Goal: Task Accomplishment & Management: Complete application form

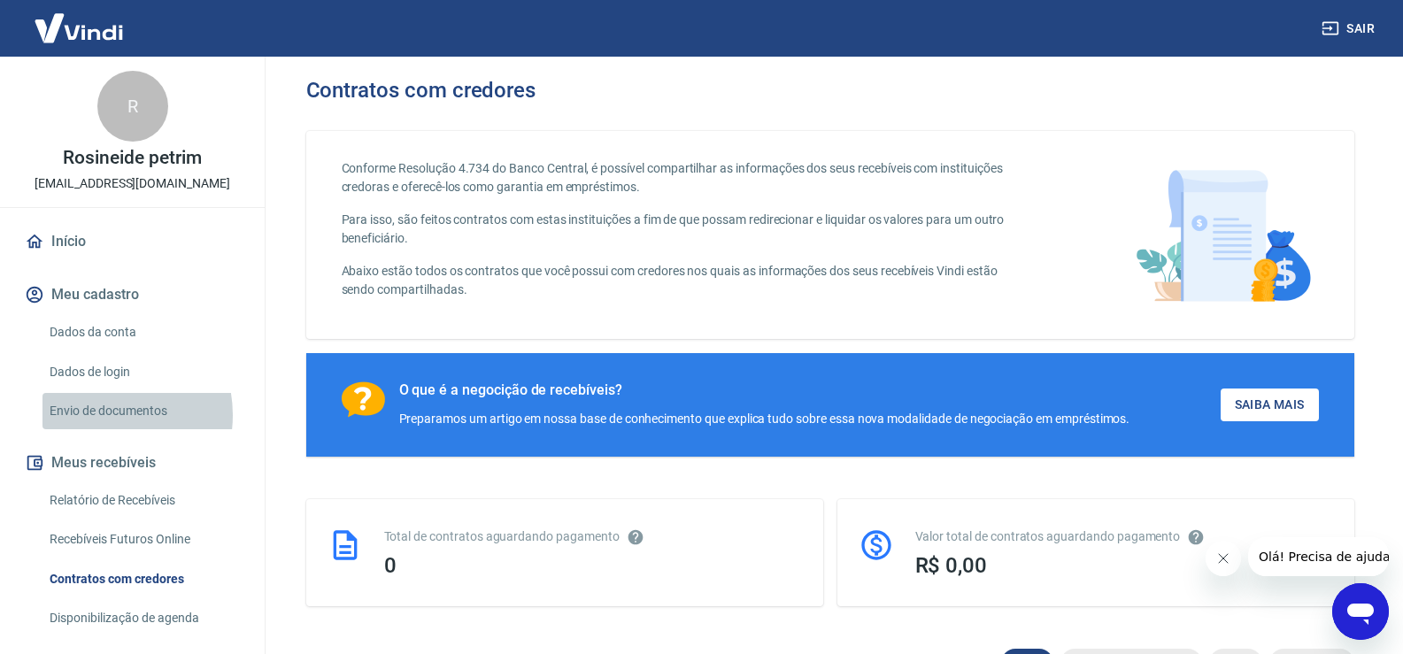
click at [99, 415] on link "Envio de documentos" at bounding box center [142, 411] width 201 height 36
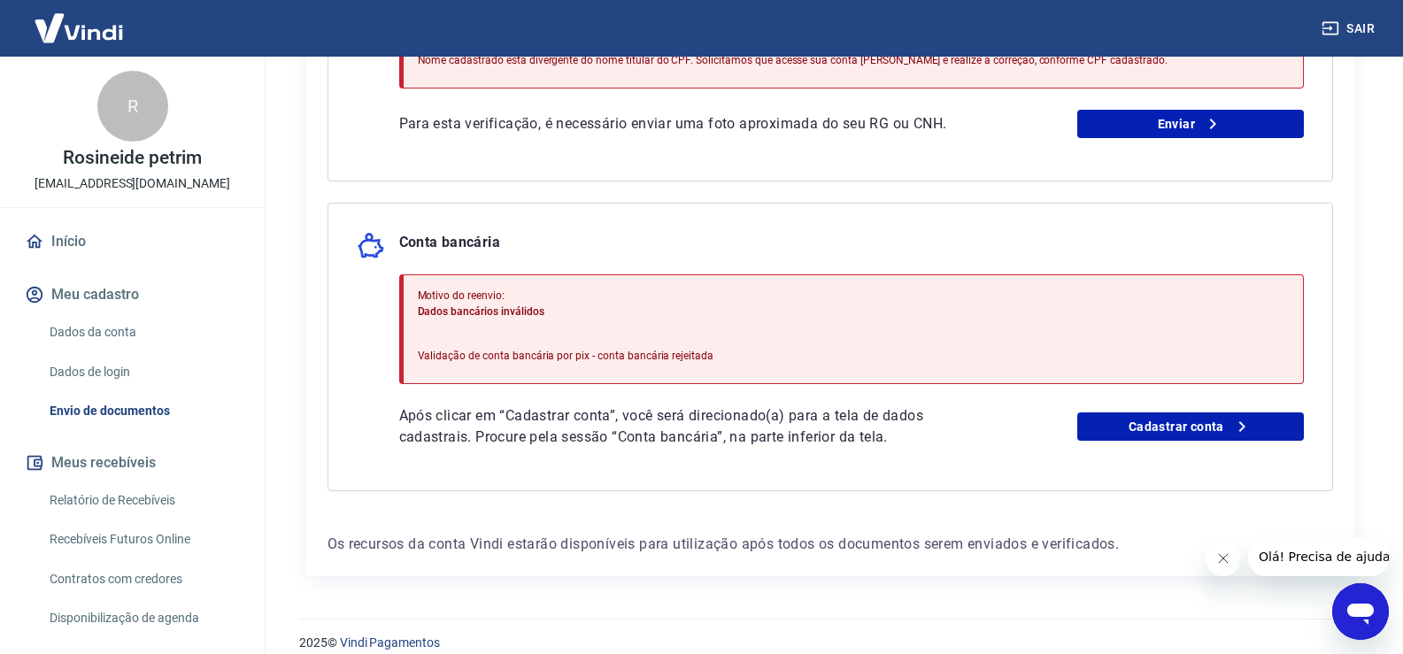
scroll to position [584, 0]
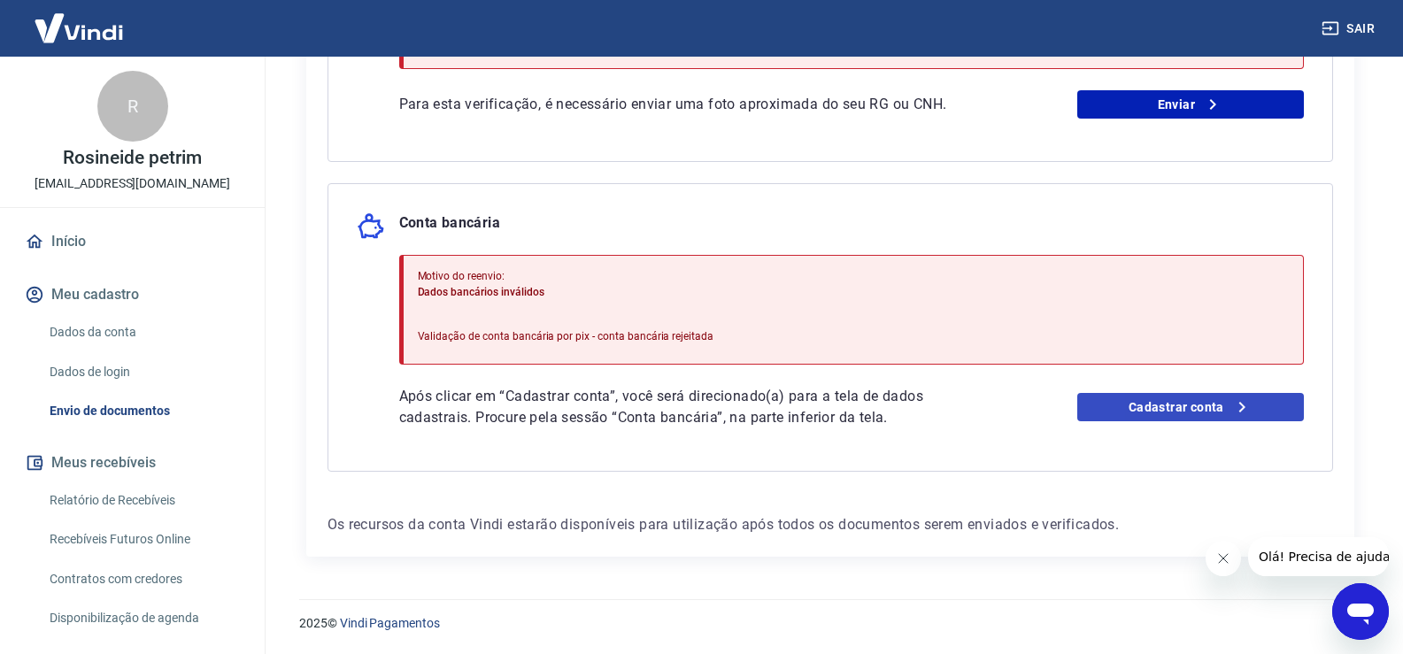
drag, startPoint x: 1222, startPoint y: 430, endPoint x: 1221, endPoint y: 420, distance: 10.7
click at [1222, 428] on div "Conta bancária Motivo do reenvio: Dados bancários inválidos Validação de conta …" at bounding box center [829, 327] width 1005 height 289
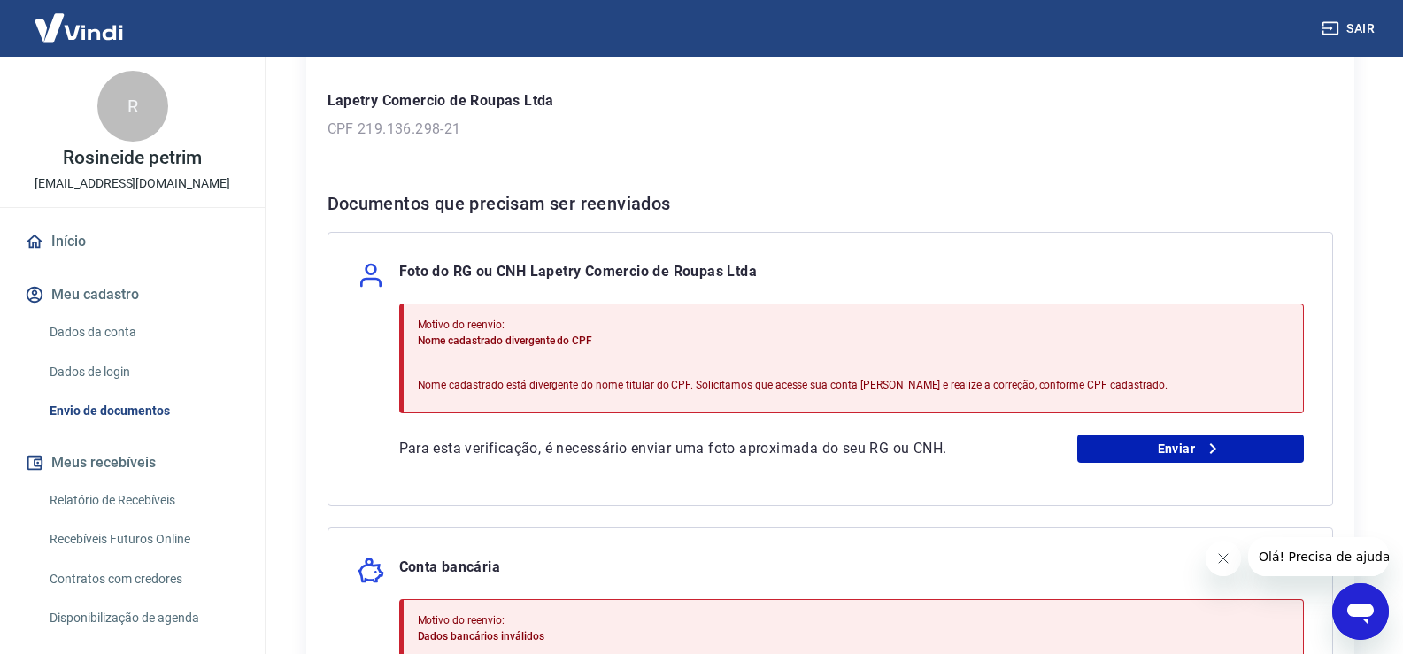
scroll to position [266, 0]
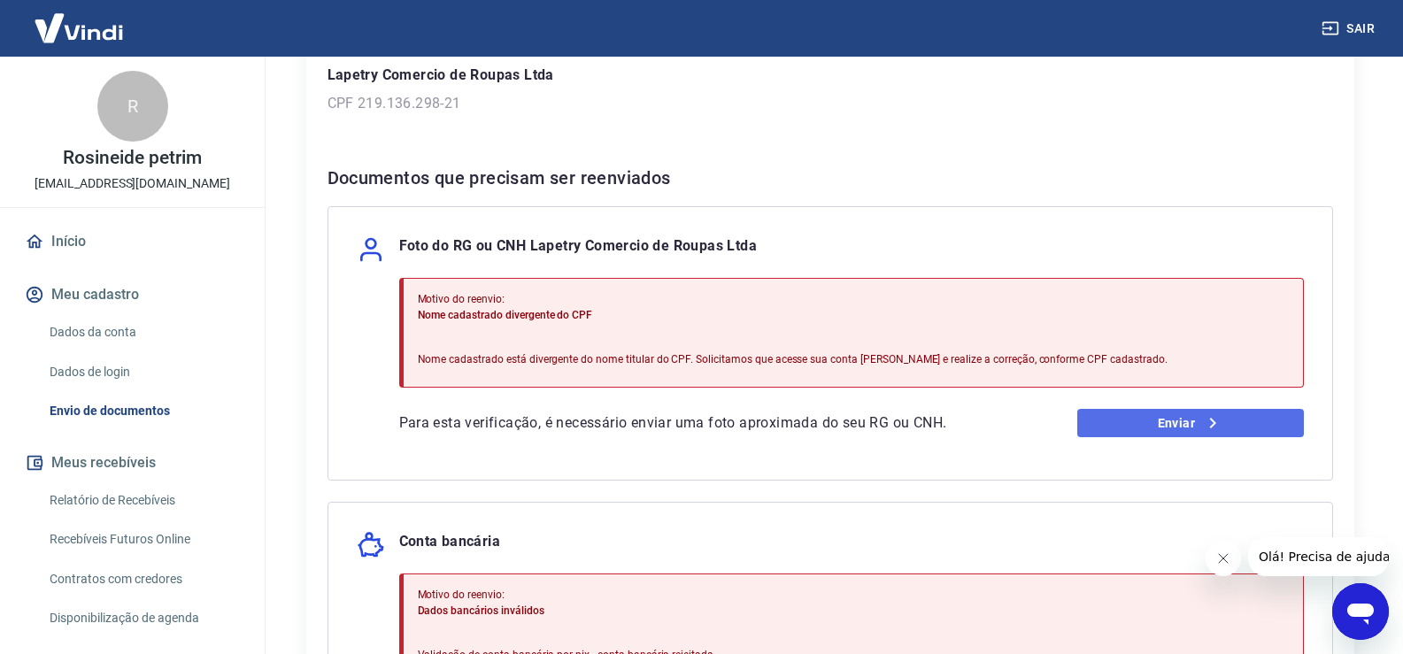
click at [1098, 420] on link "Enviar" at bounding box center [1190, 423] width 227 height 28
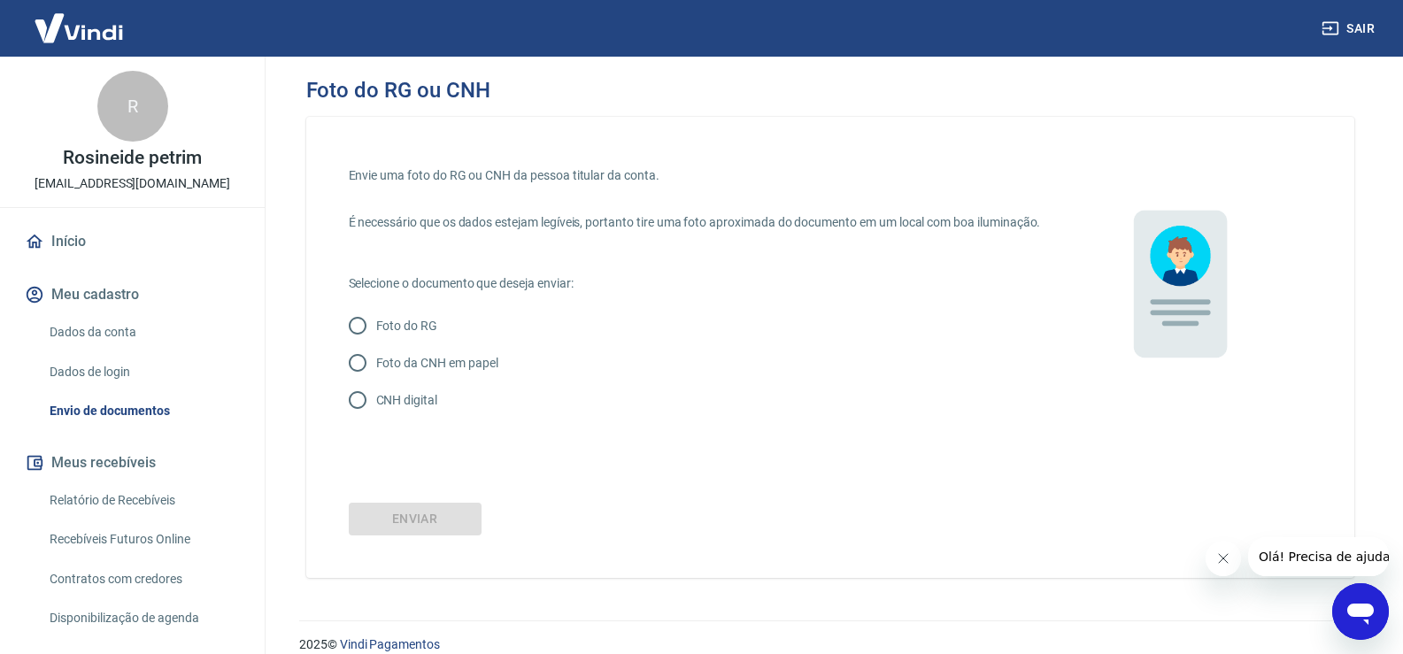
click at [399, 373] on p "Foto da CNH em papel" at bounding box center [437, 363] width 122 height 19
click at [376, 380] on input "Foto da CNH em papel" at bounding box center [357, 362] width 37 height 37
radio input "true"
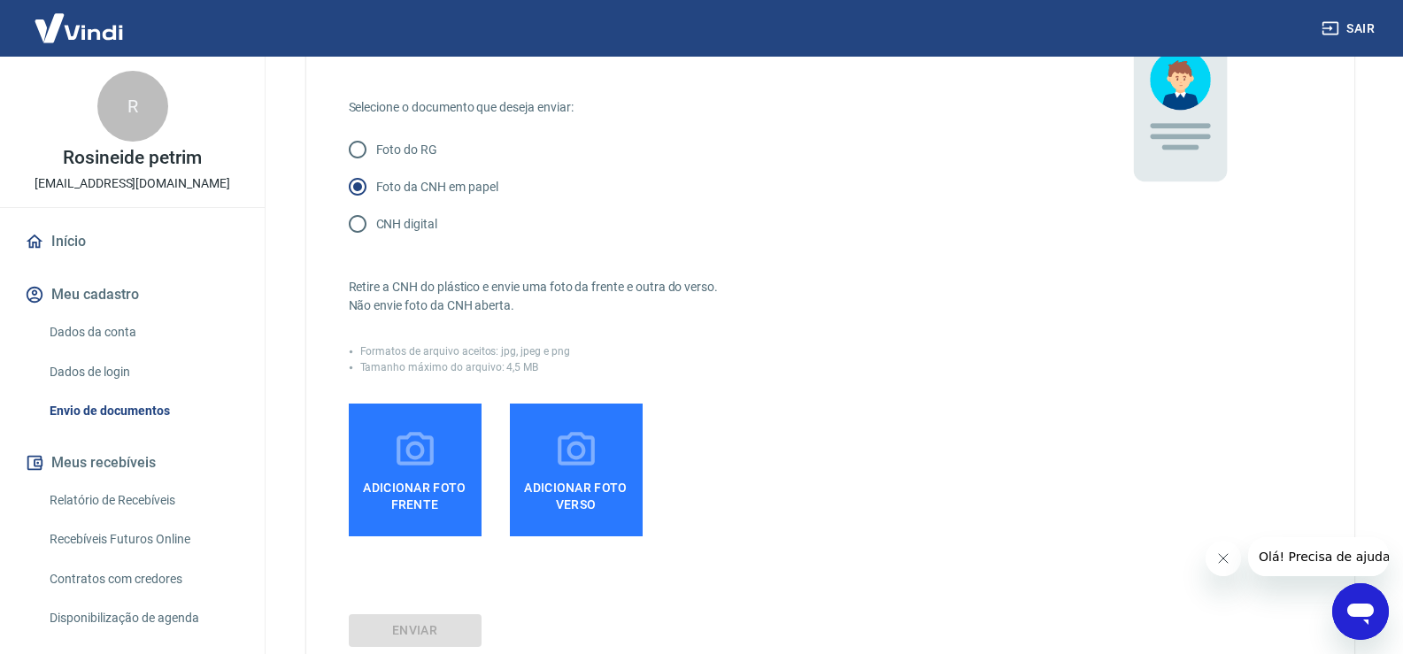
scroll to position [177, 0]
click at [417, 497] on span "Adicionar foto frente" at bounding box center [415, 492] width 119 height 40
click at [0, 0] on input "Adicionar foto frente" at bounding box center [0, 0] width 0 height 0
click at [1289, 427] on div "Envie uma foto do RG ou CNH da pessoa titular da conta. É necessário que os dad…" at bounding box center [830, 258] width 963 height 553
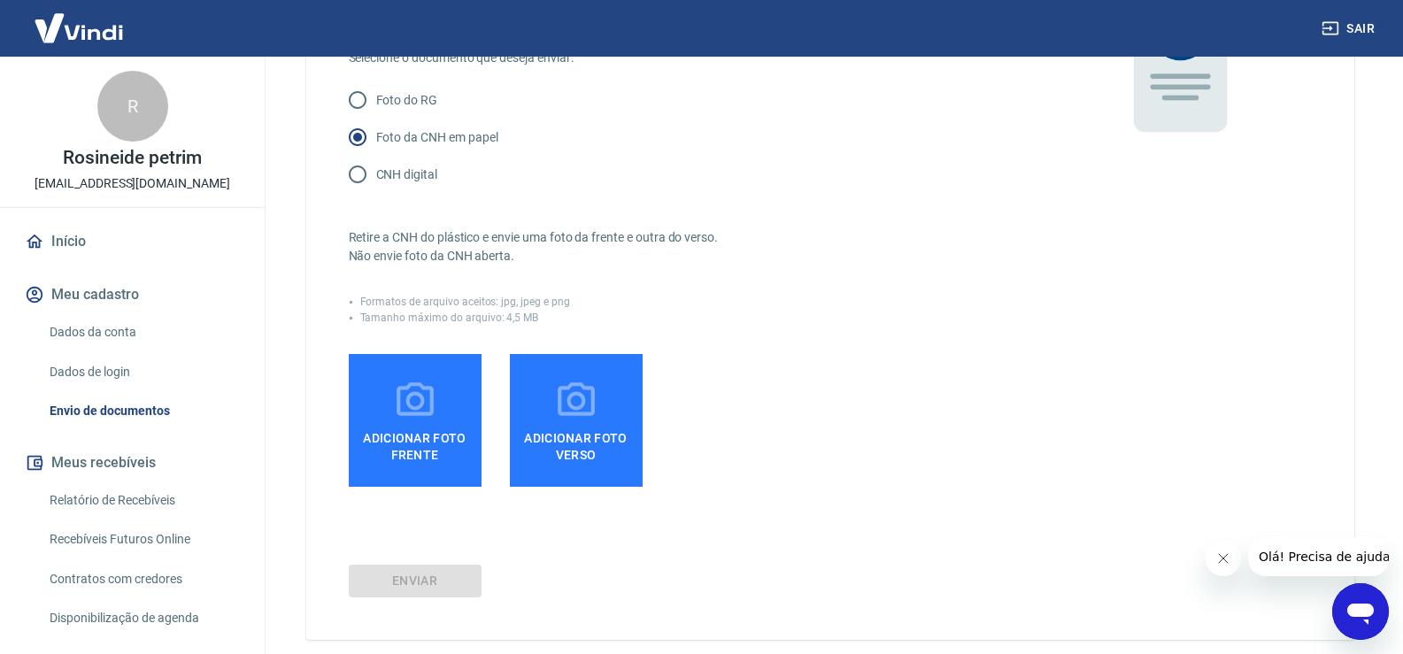
scroll to position [266, 0]
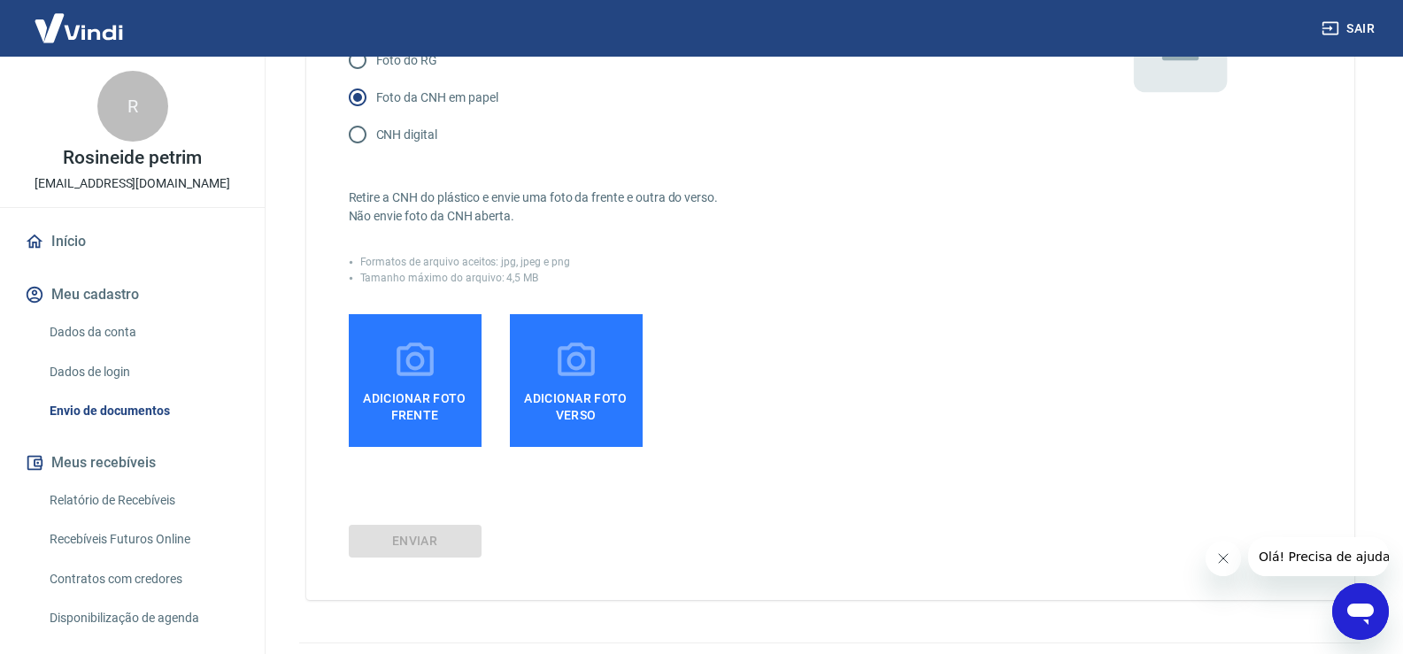
click at [449, 416] on span "Adicionar foto frente" at bounding box center [415, 403] width 119 height 40
click at [0, 0] on input "Adicionar foto frente" at bounding box center [0, 0] width 0 height 0
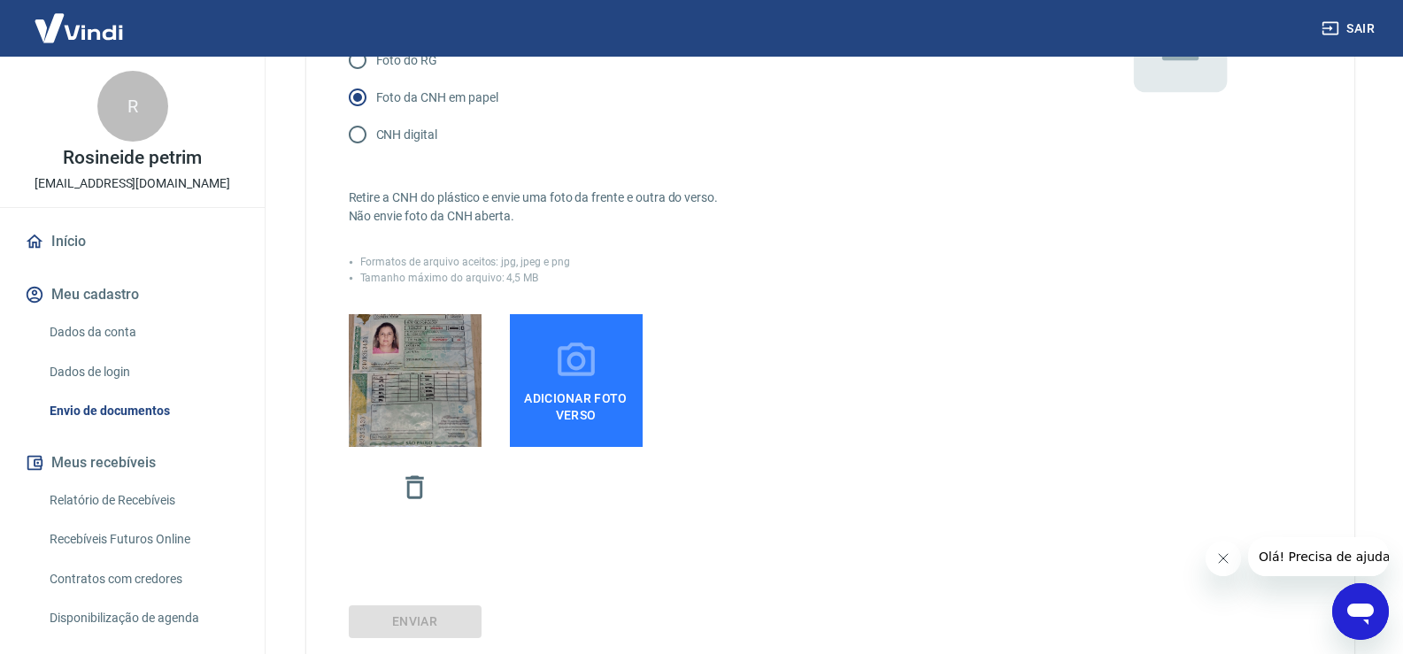
click at [612, 408] on span "Adicionar foto verso" at bounding box center [576, 403] width 119 height 40
click at [0, 0] on input "Adicionar foto verso" at bounding box center [0, 0] width 0 height 0
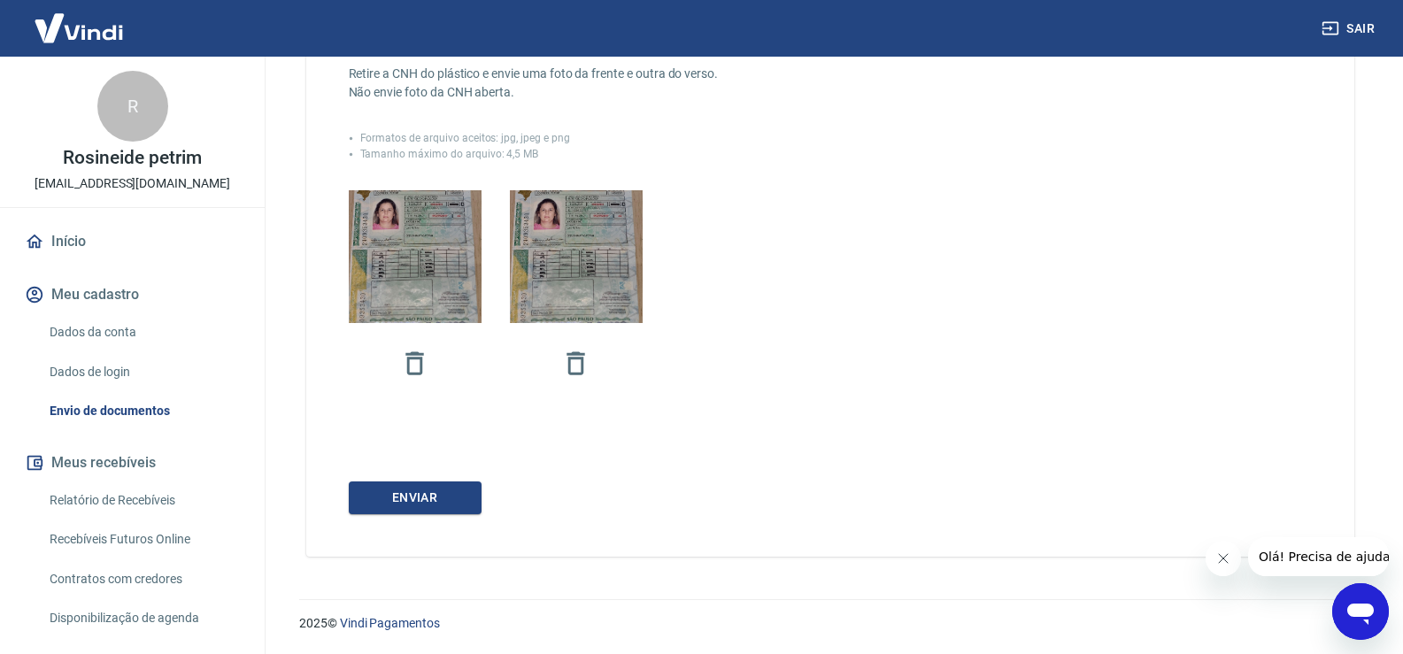
scroll to position [408, 0]
click at [422, 506] on button "Enviar" at bounding box center [415, 497] width 133 height 33
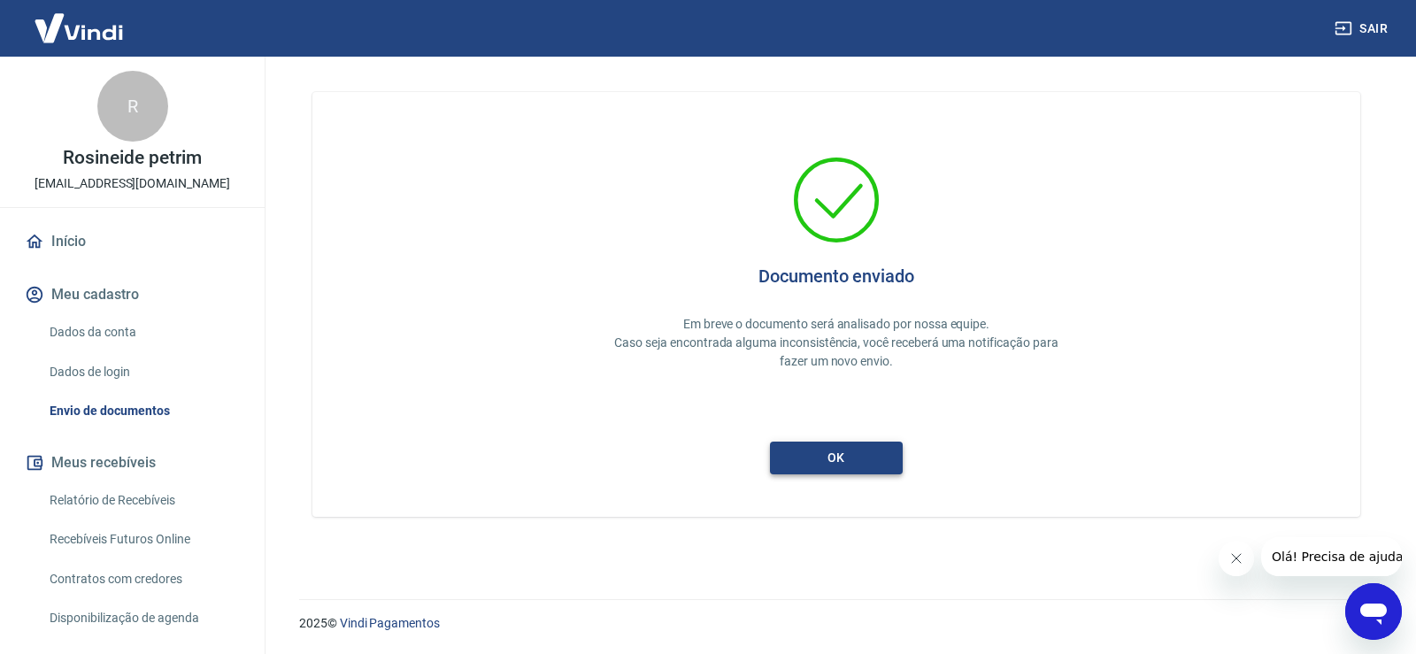
click at [877, 460] on button "ok" at bounding box center [836, 458] width 133 height 33
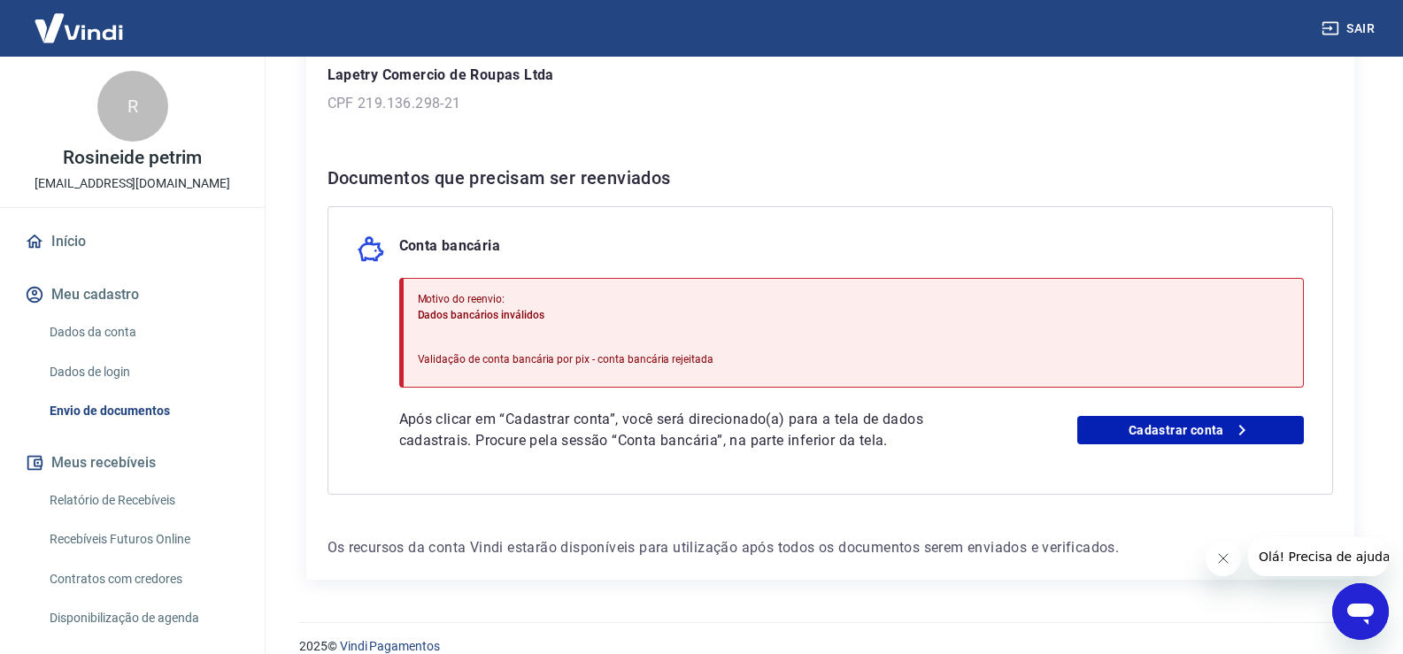
scroll to position [289, 0]
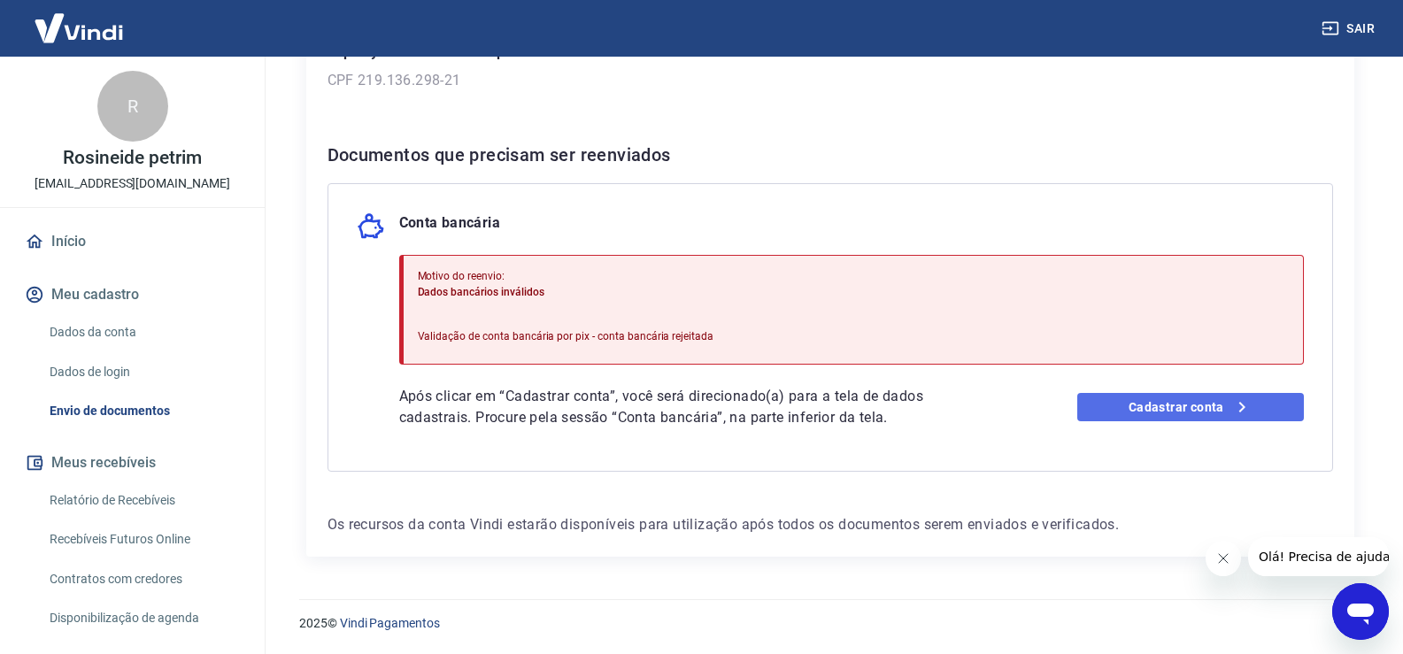
click at [1231, 404] on icon at bounding box center [1241, 406] width 21 height 21
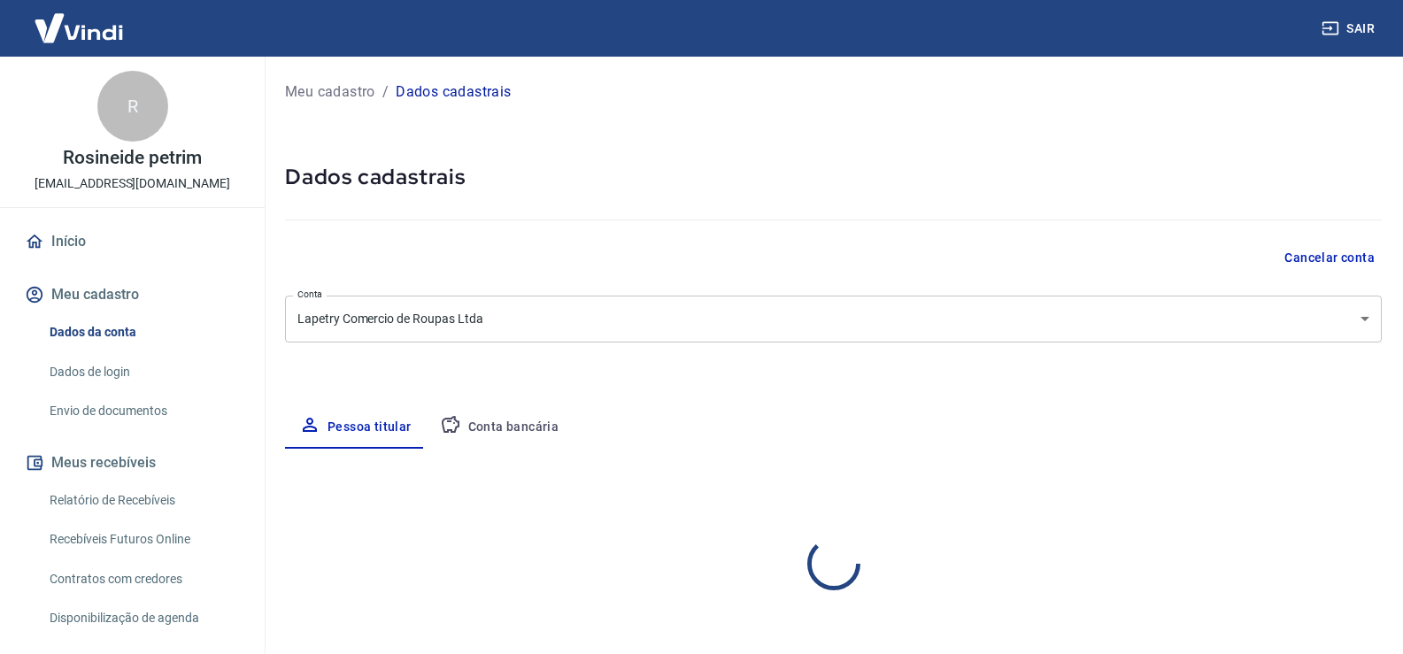
select select "SP"
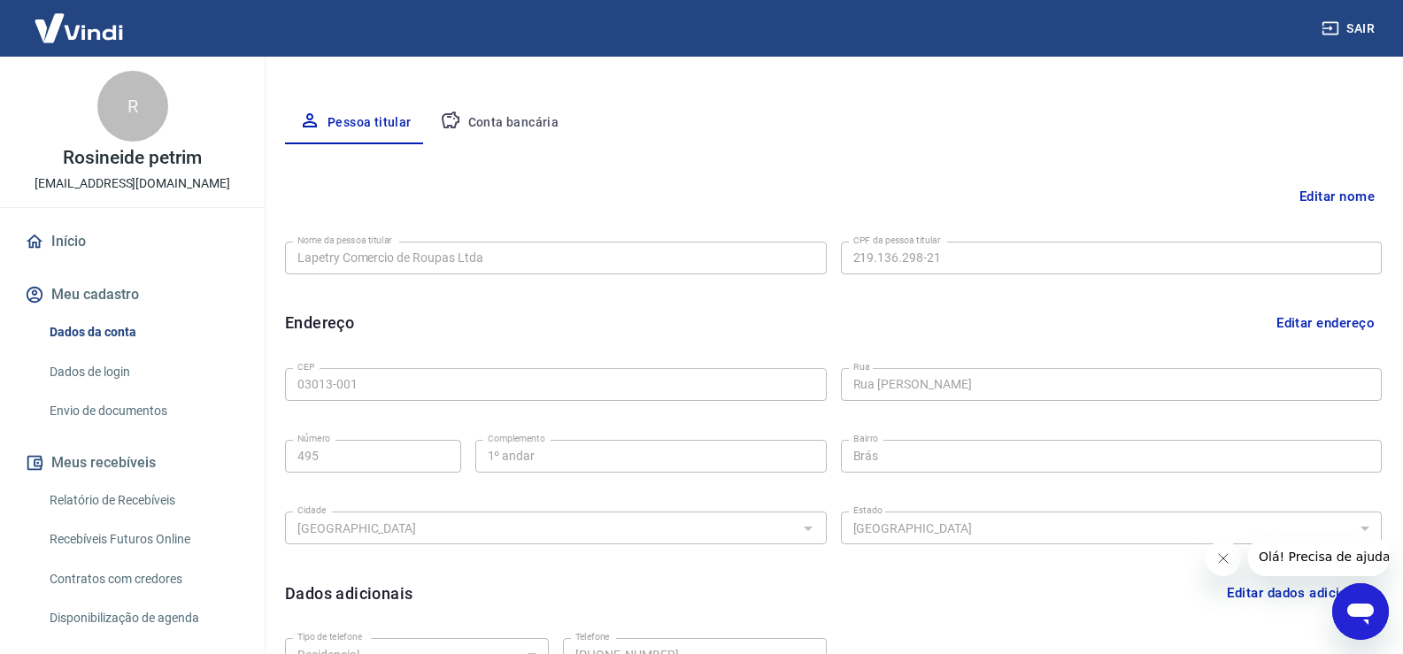
scroll to position [302, 0]
click at [520, 127] on button "Conta bancária" at bounding box center [500, 125] width 148 height 42
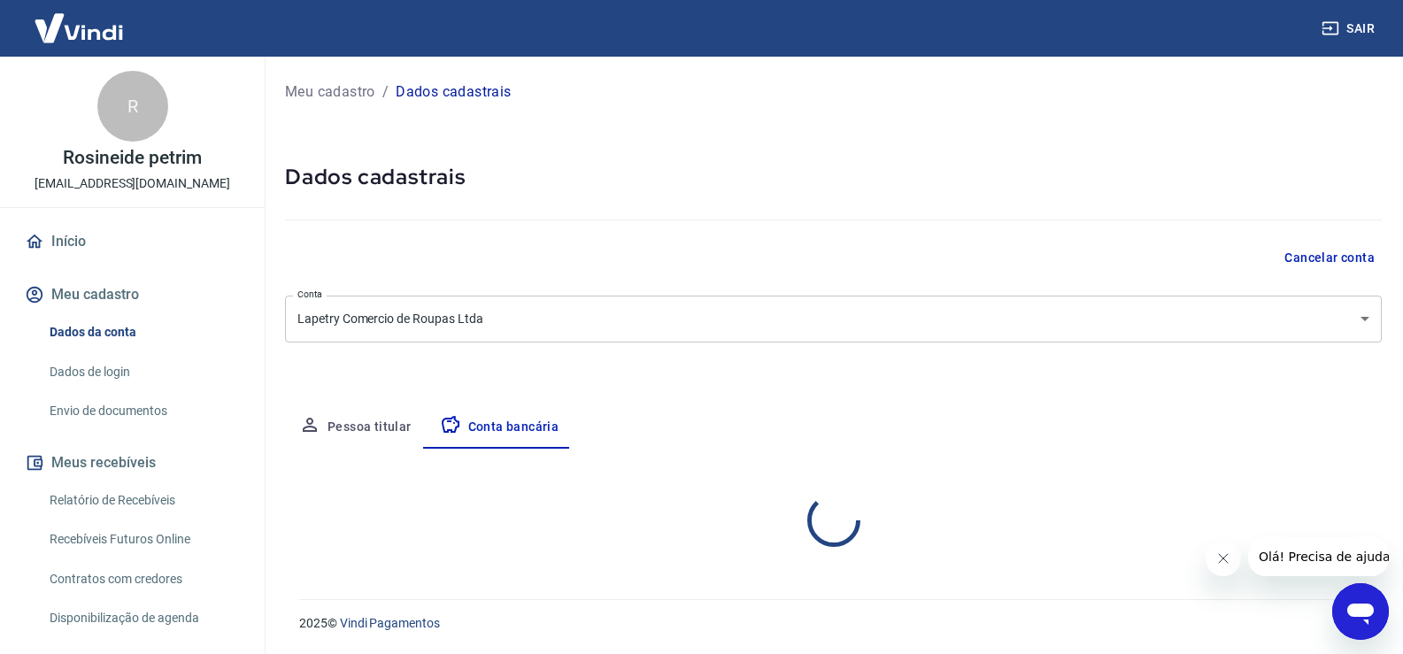
scroll to position [0, 0]
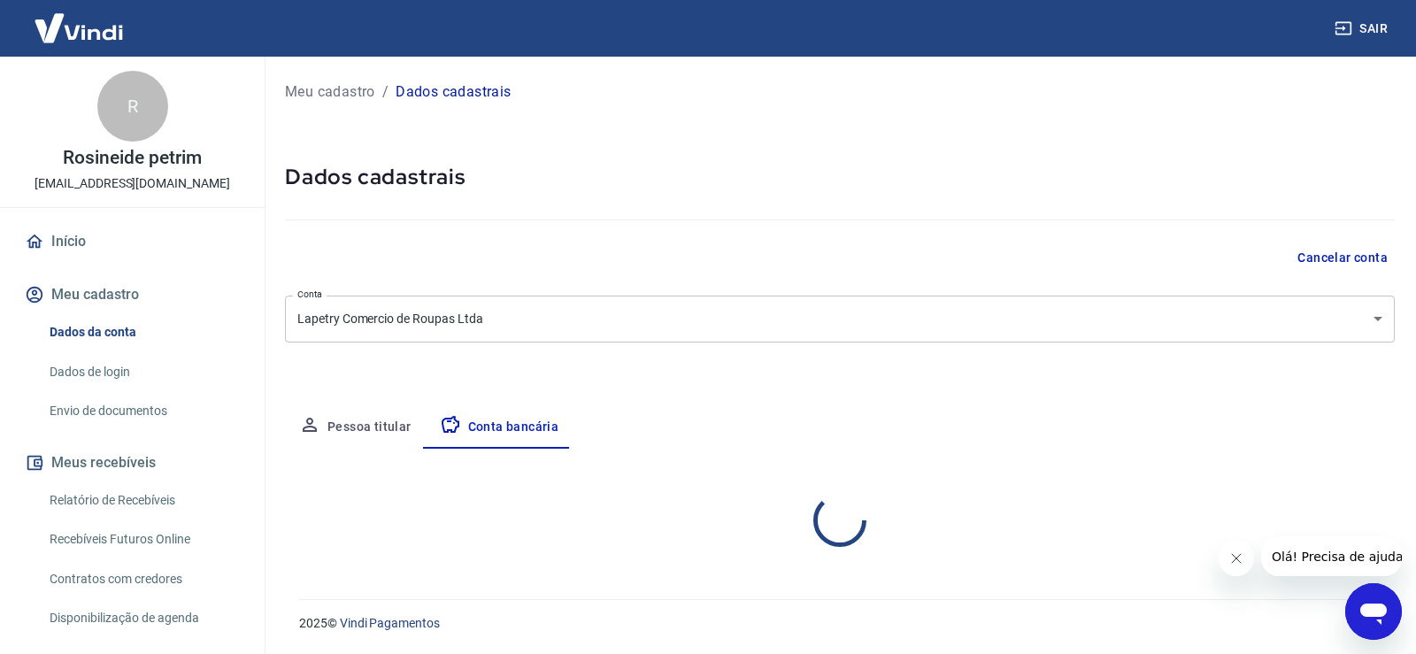
select select "1"
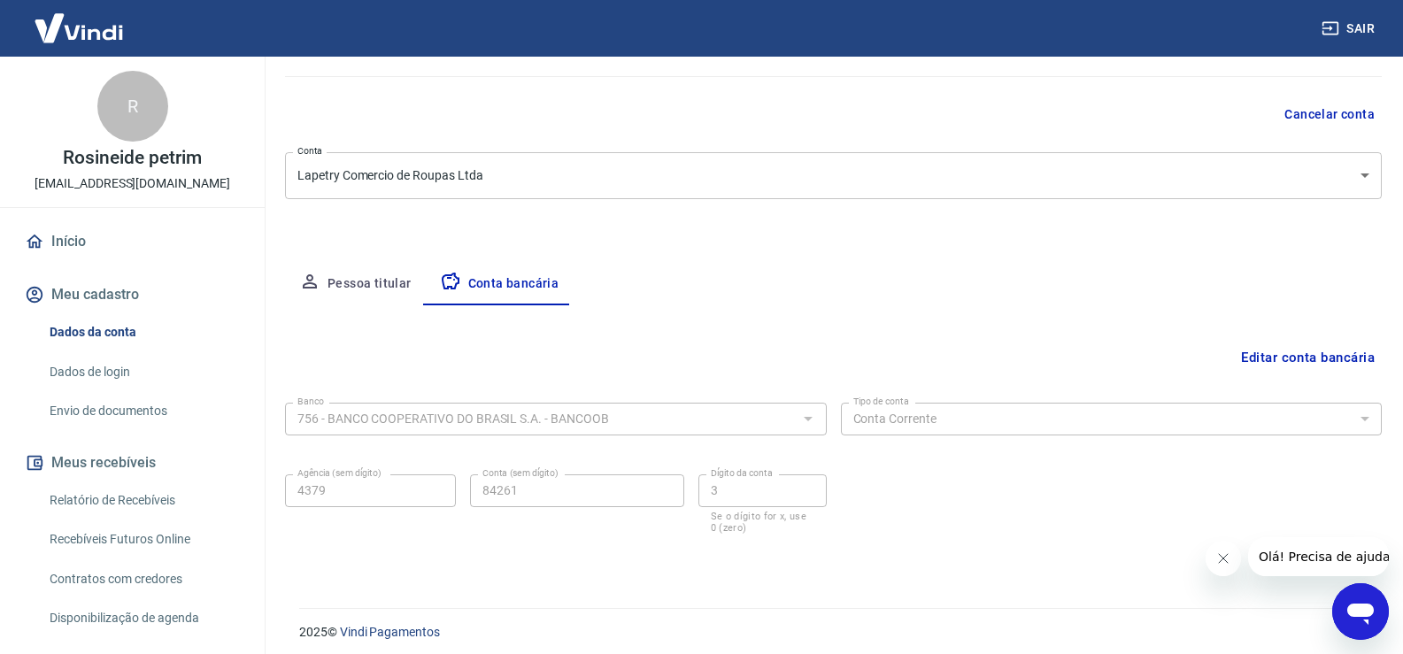
scroll to position [152, 0]
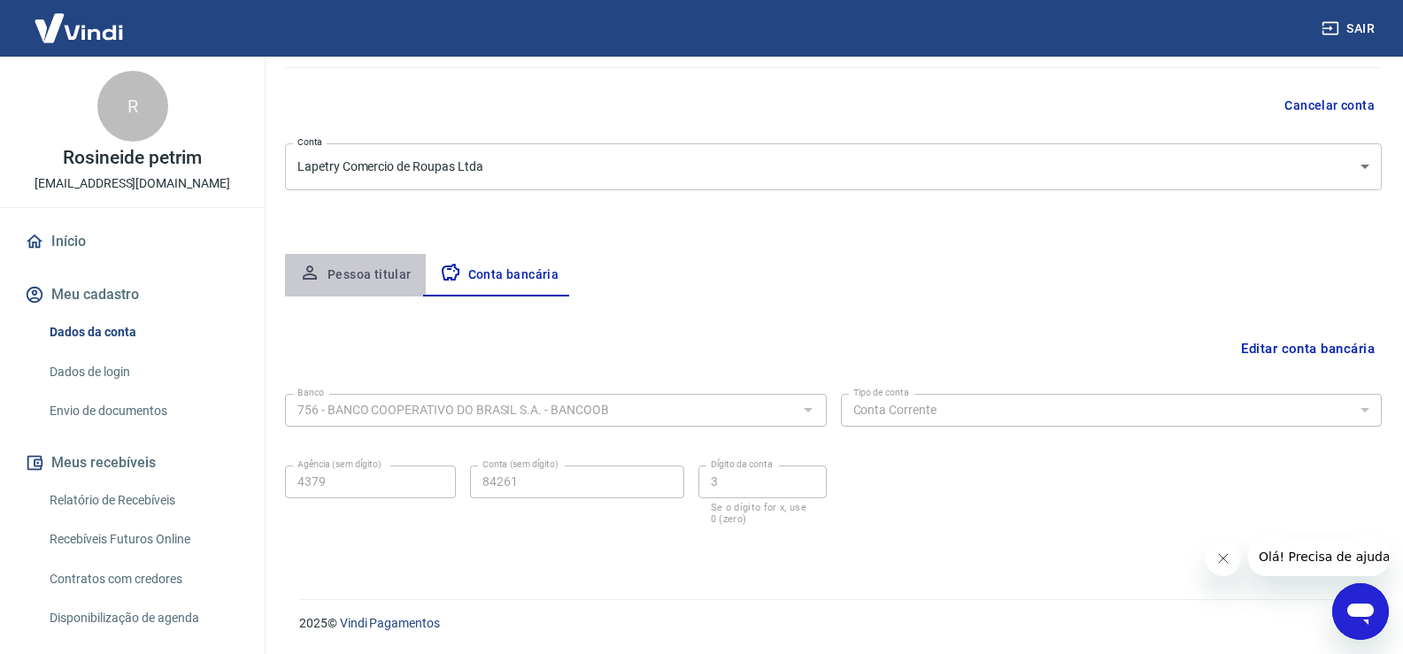
click at [388, 279] on button "Pessoa titular" at bounding box center [355, 275] width 141 height 42
select select "SP"
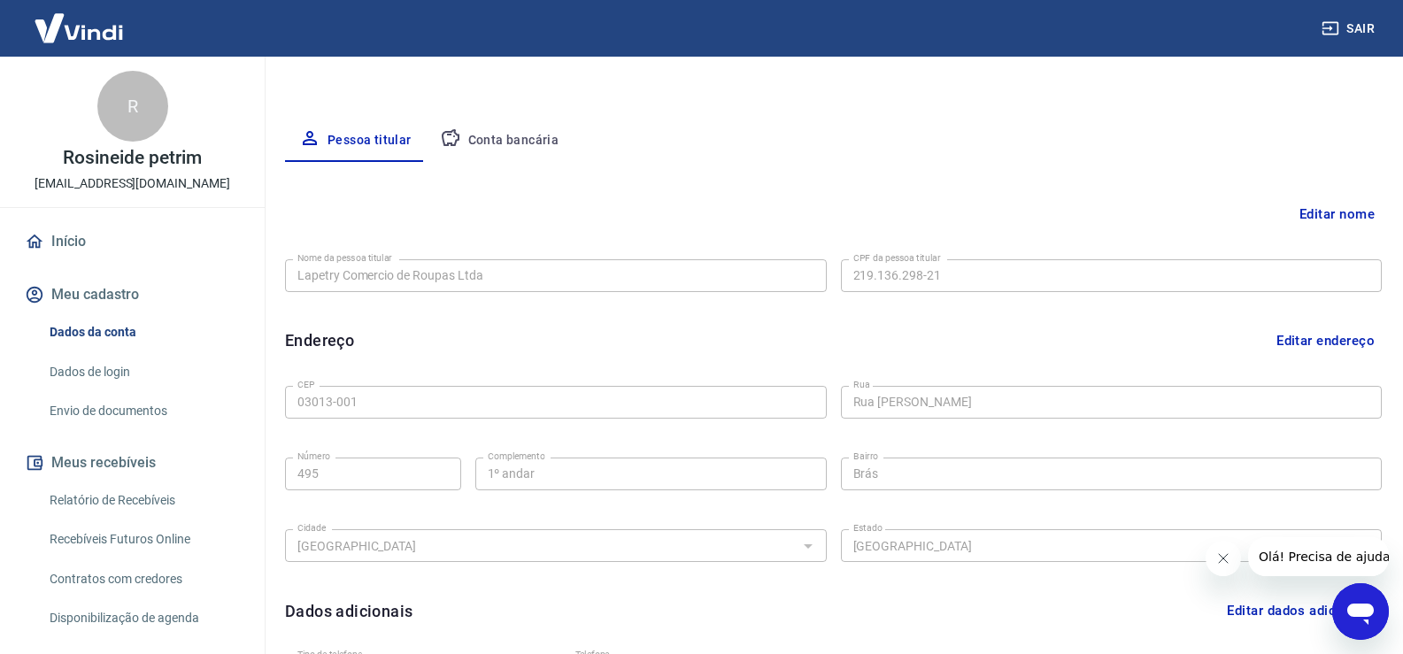
scroll to position [329, 0]
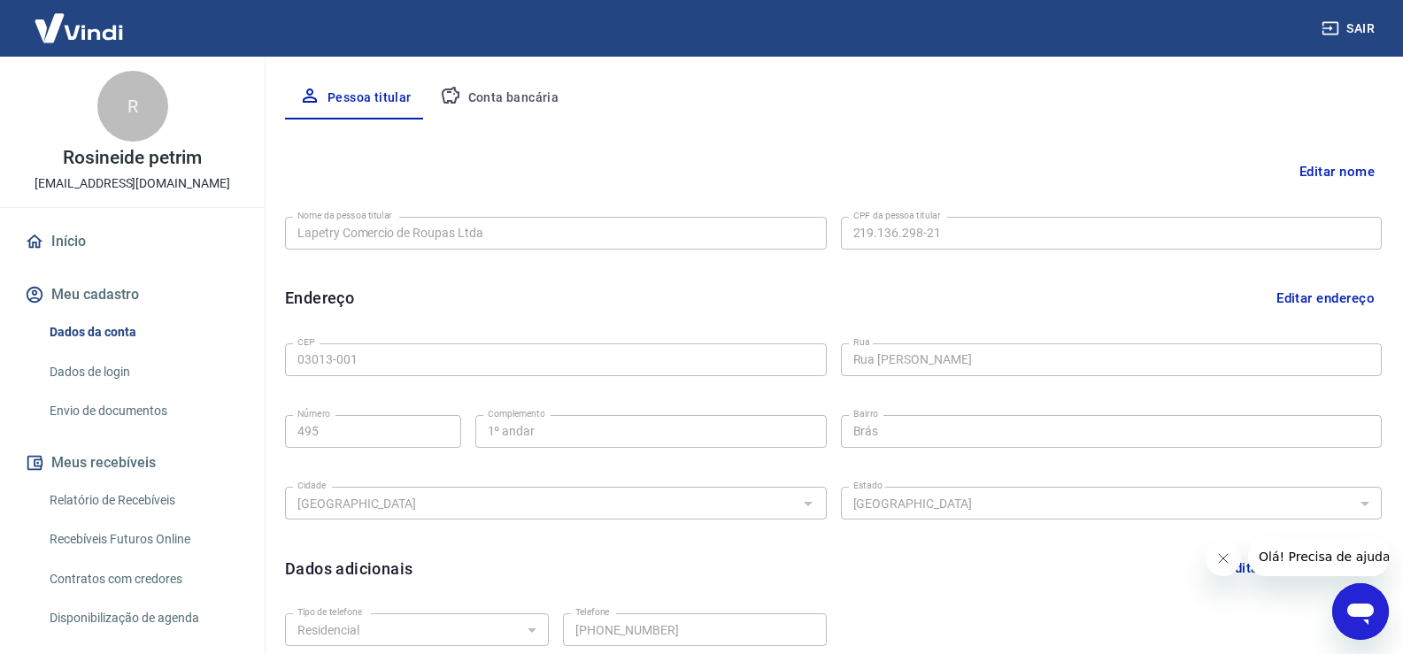
click at [490, 86] on button "Conta bancária" at bounding box center [500, 98] width 148 height 42
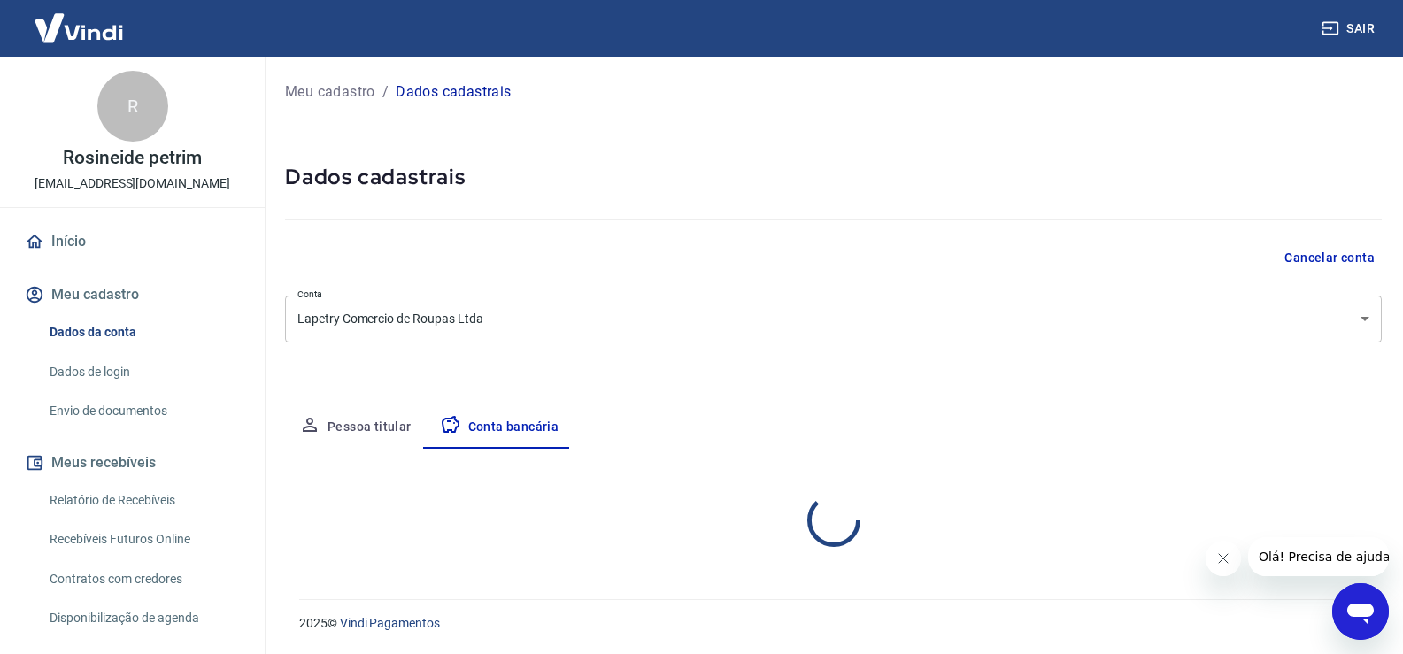
scroll to position [0, 0]
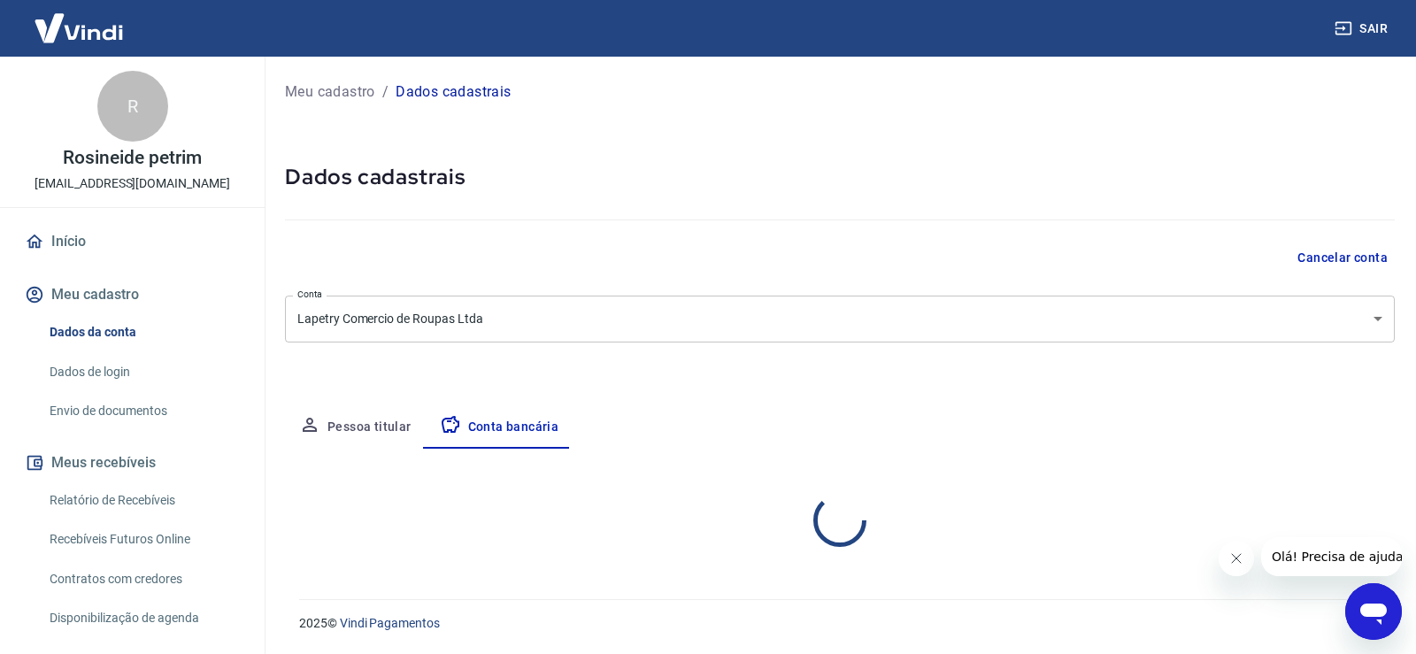
select select "1"
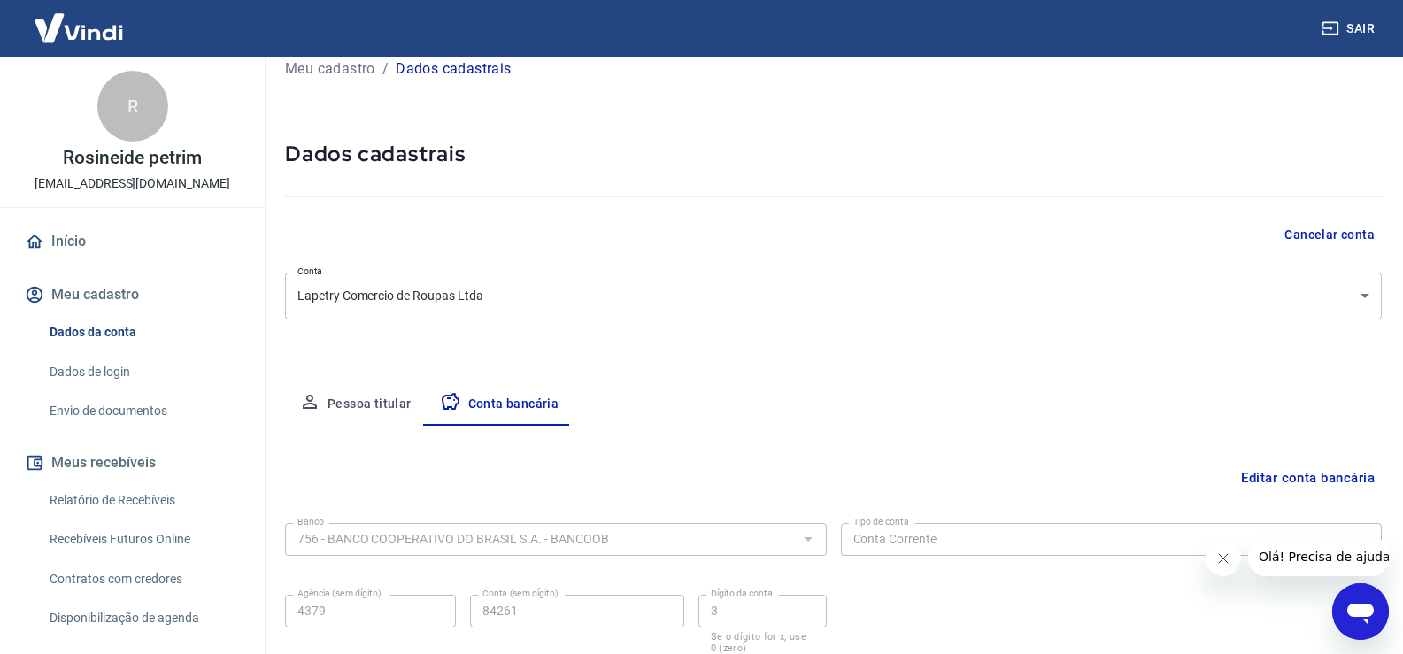
scroll to position [152, 0]
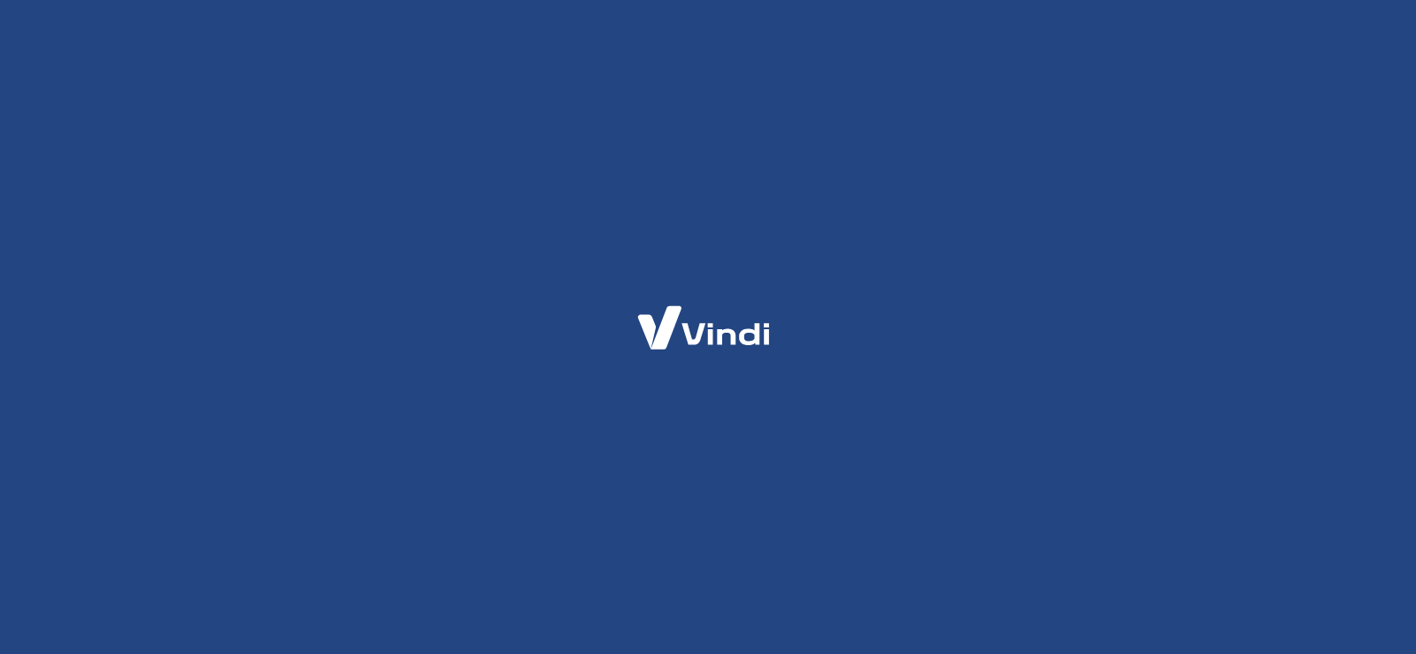
select select "SP"
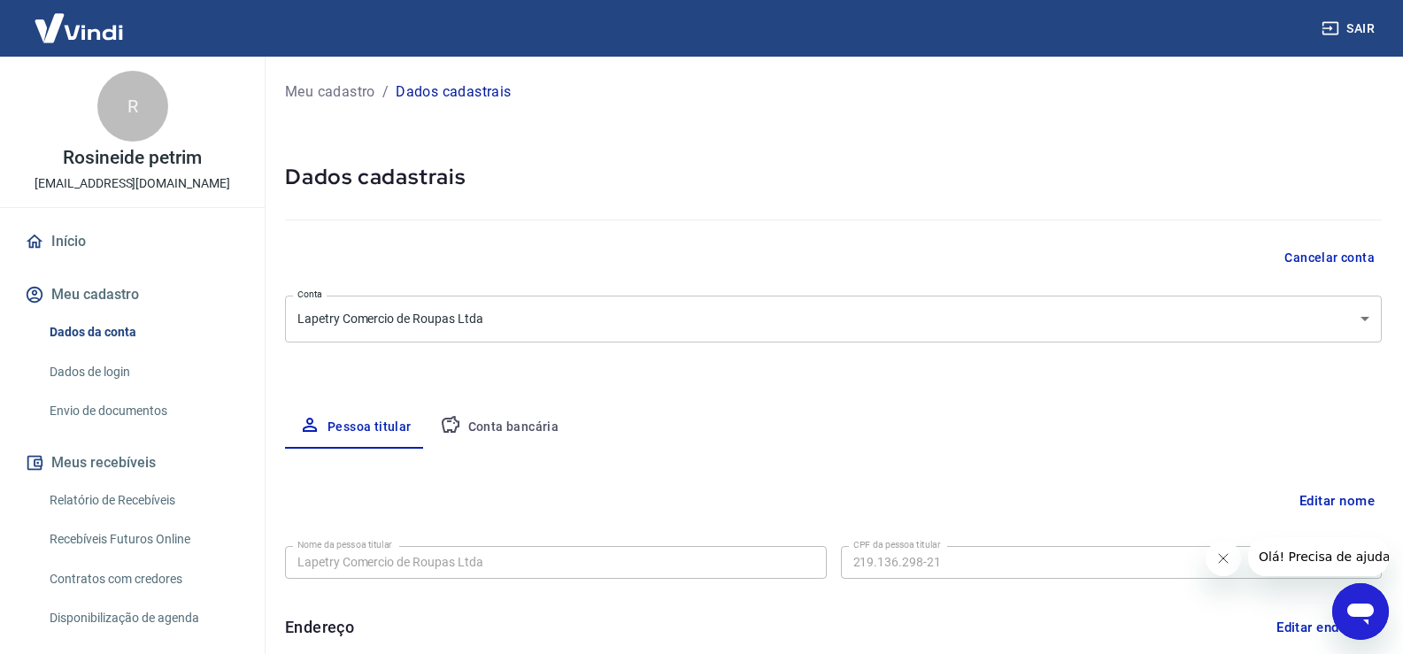
scroll to position [177, 0]
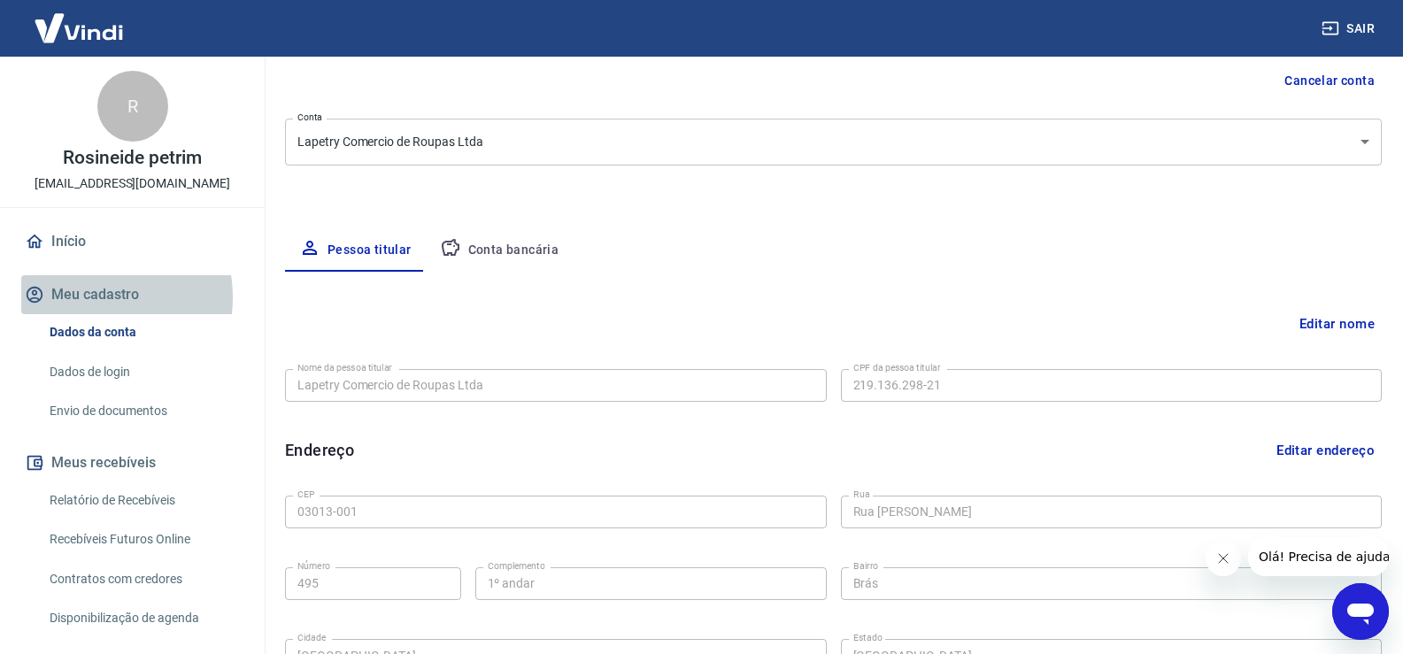
click at [89, 297] on button "Meu cadastro" at bounding box center [132, 294] width 222 height 39
click at [206, 85] on div "R Rosineide petrim goldbelle.compras@hotmail.com" at bounding box center [132, 132] width 265 height 150
click at [102, 291] on button "Meu cadastro" at bounding box center [132, 294] width 222 height 39
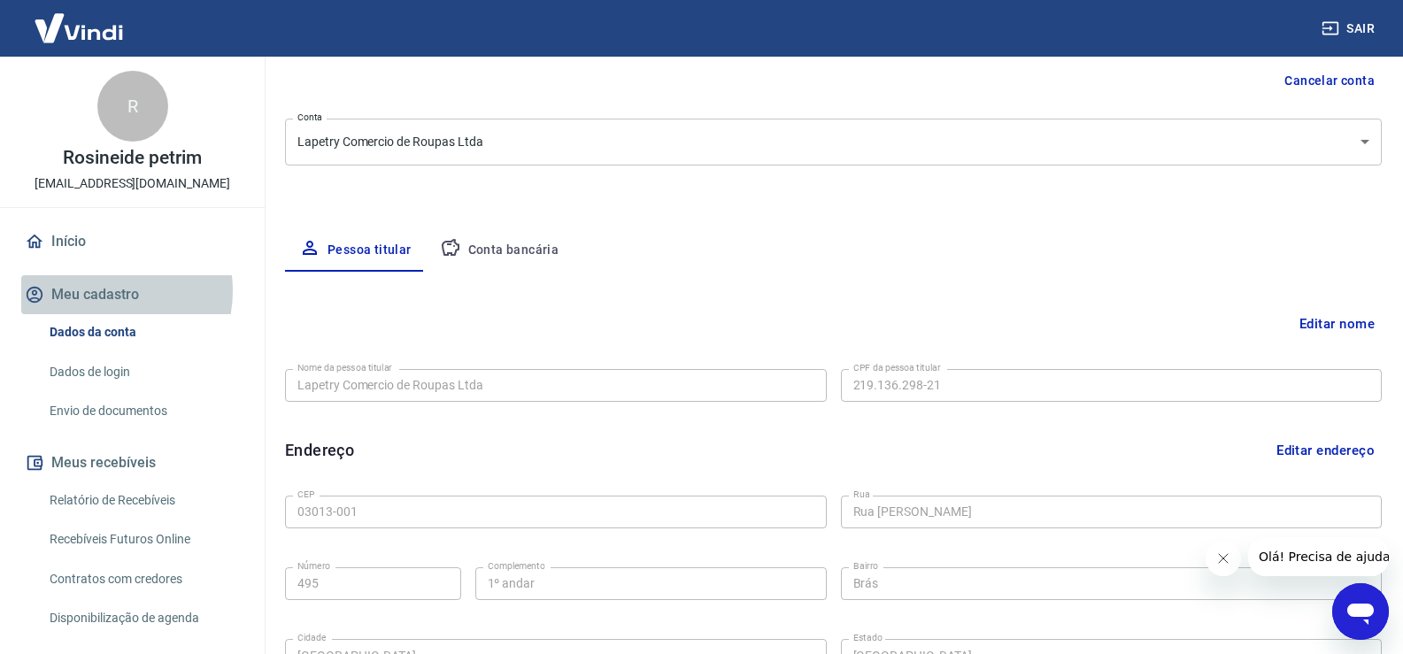
click at [102, 291] on button "Meu cadastro" at bounding box center [132, 294] width 222 height 39
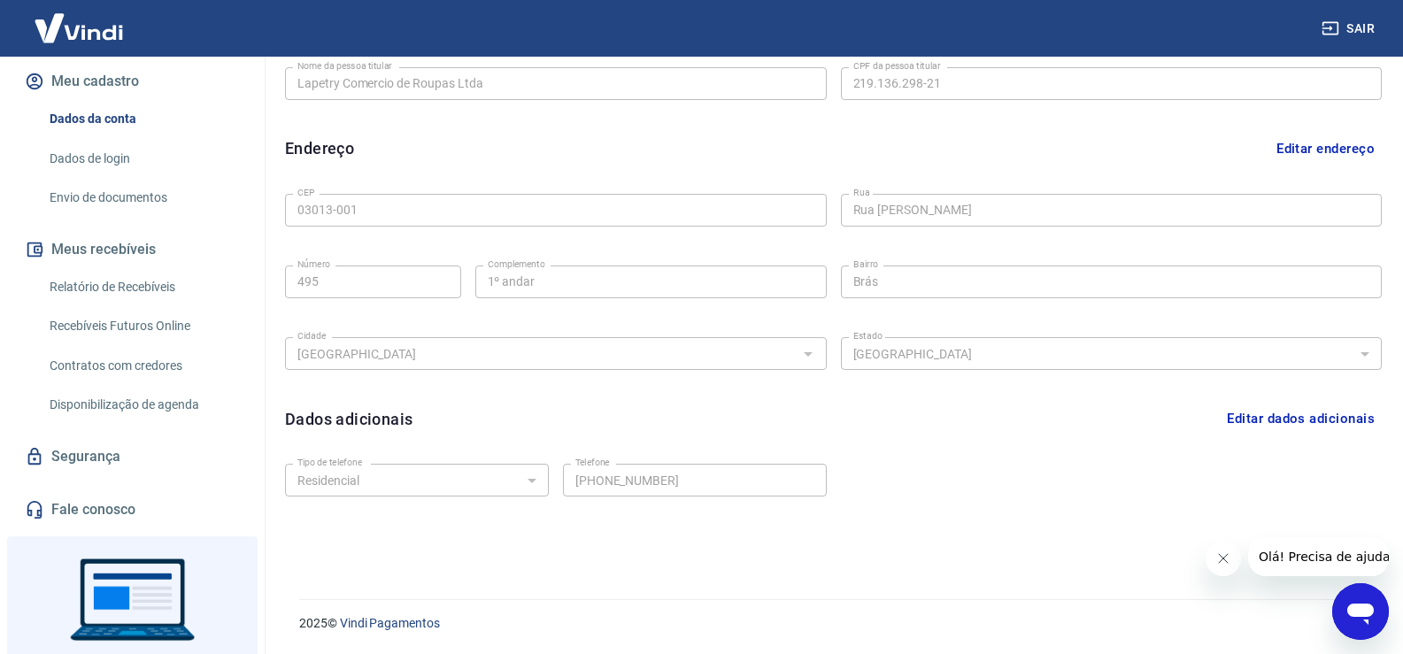
scroll to position [126, 0]
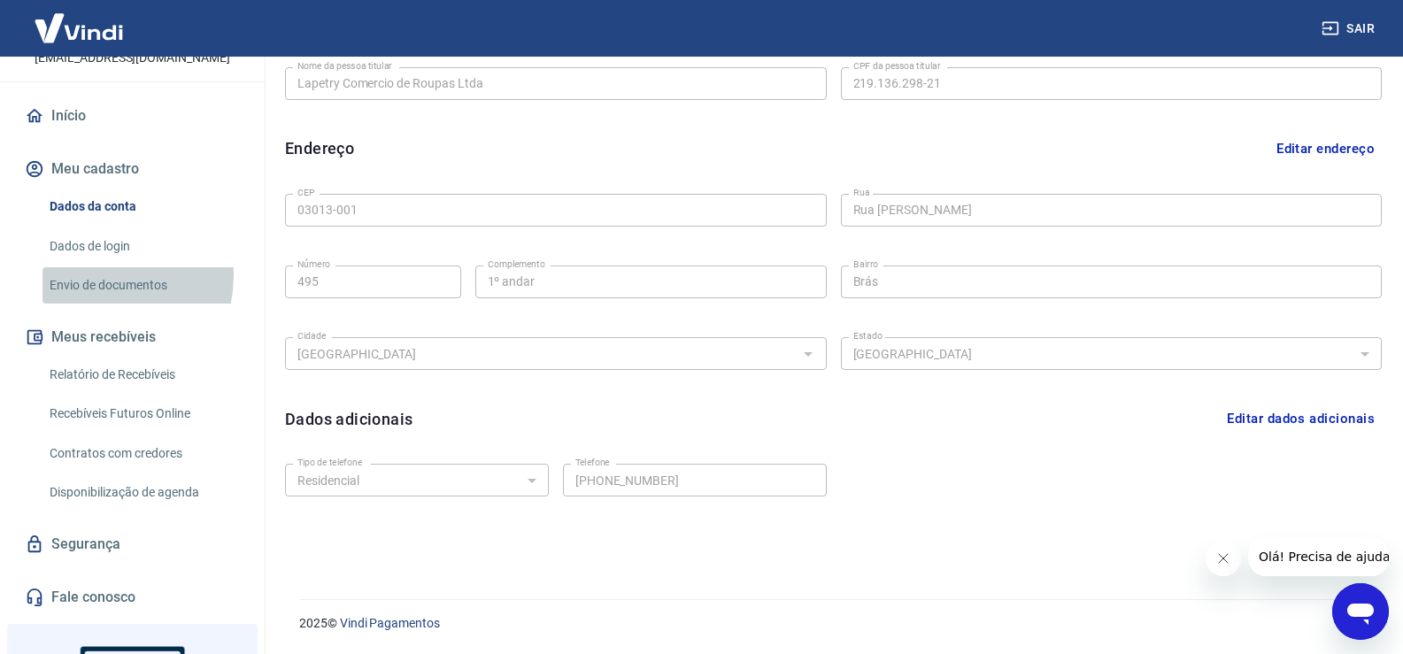
click at [92, 275] on link "Envio de documentos" at bounding box center [142, 285] width 201 height 36
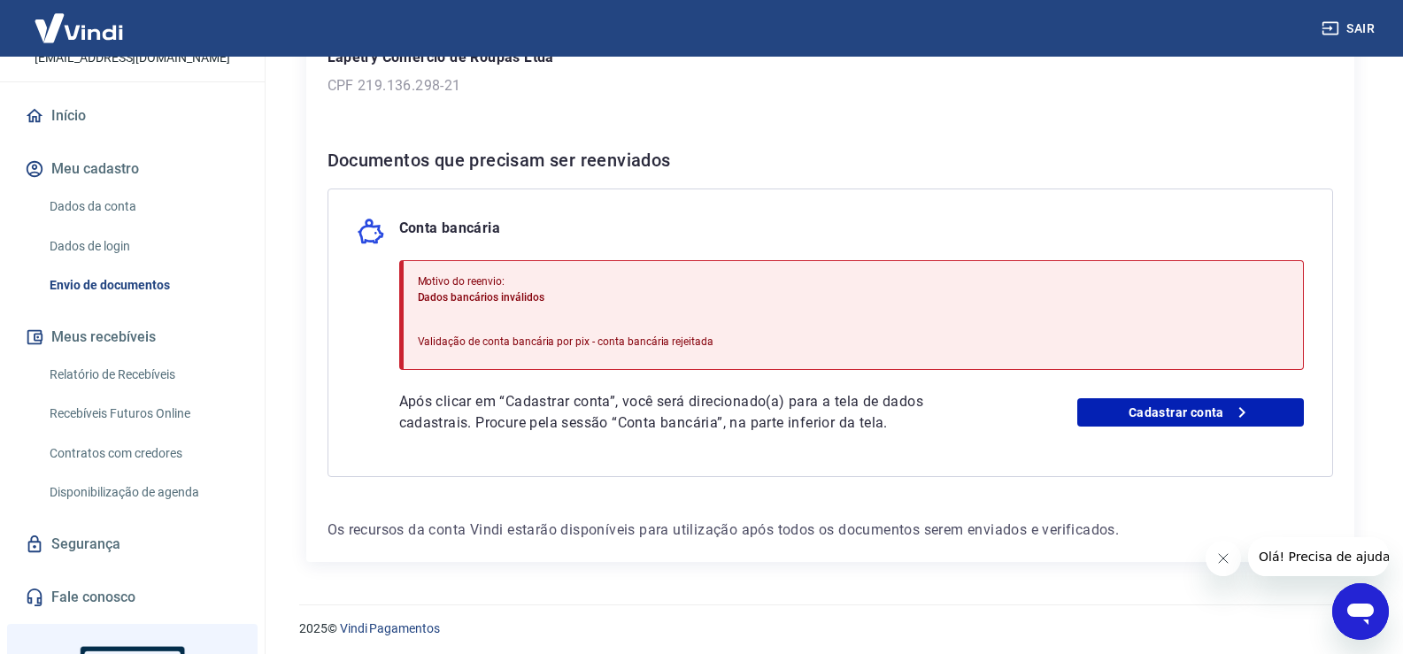
scroll to position [289, 0]
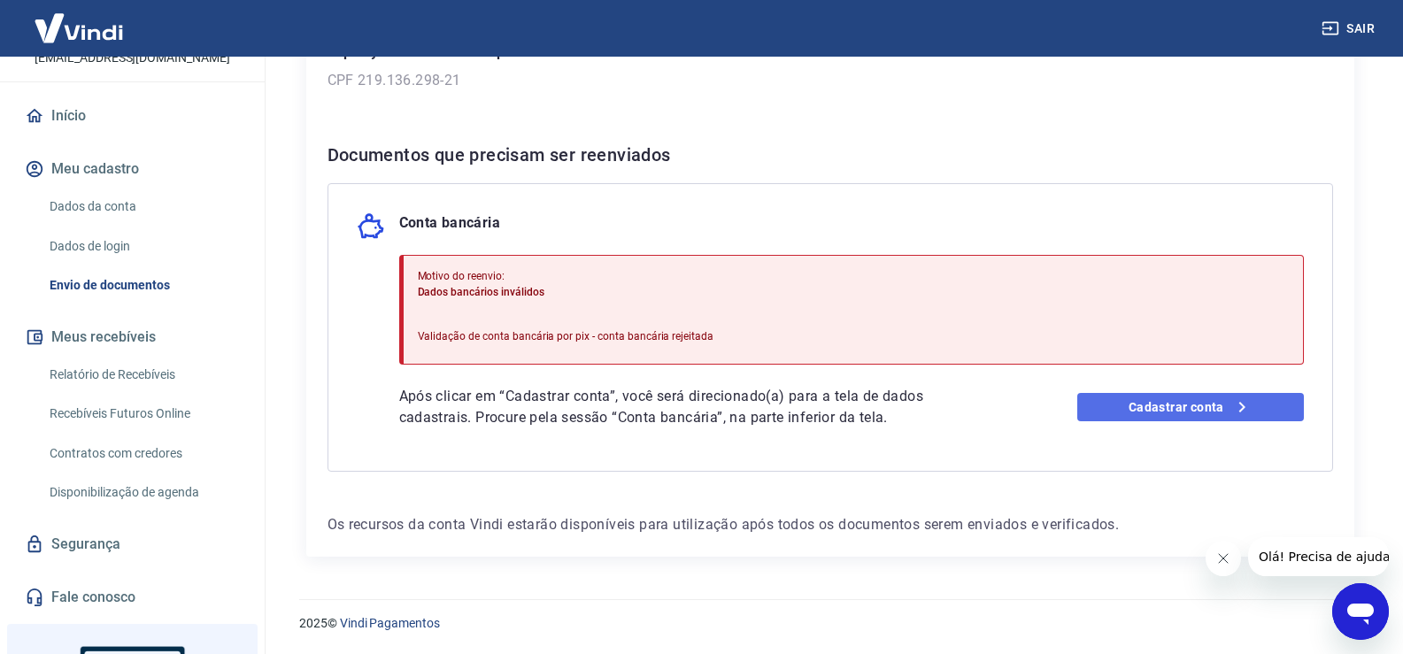
click at [1260, 413] on link "Cadastrar conta" at bounding box center [1190, 407] width 227 height 28
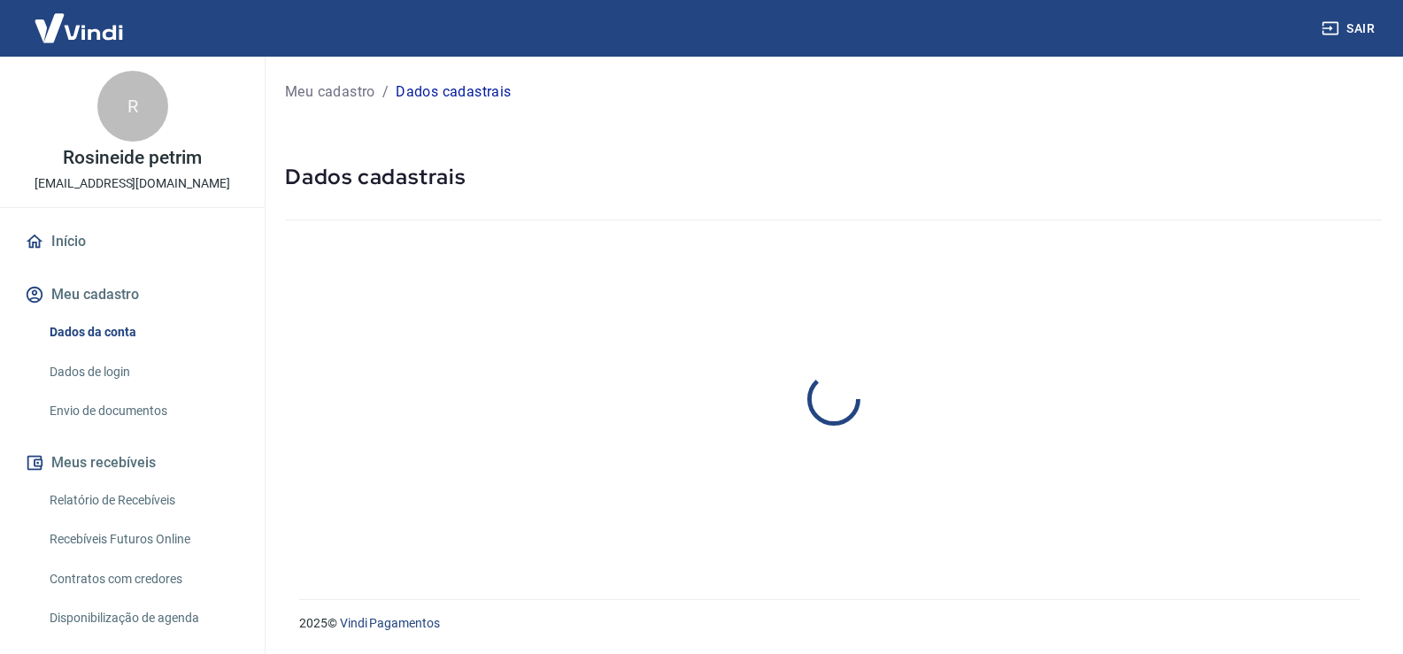
select select "SP"
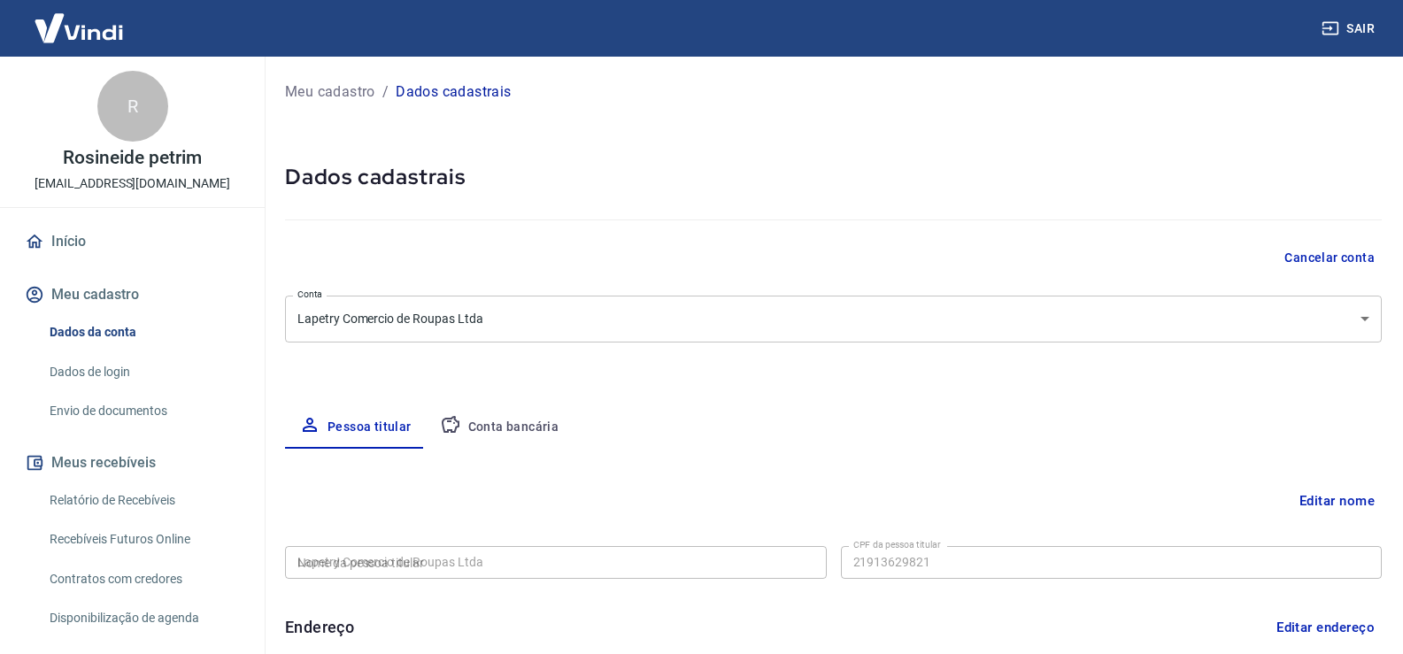
type input "219.136.298-21"
